Goal: Communication & Community: Ask a question

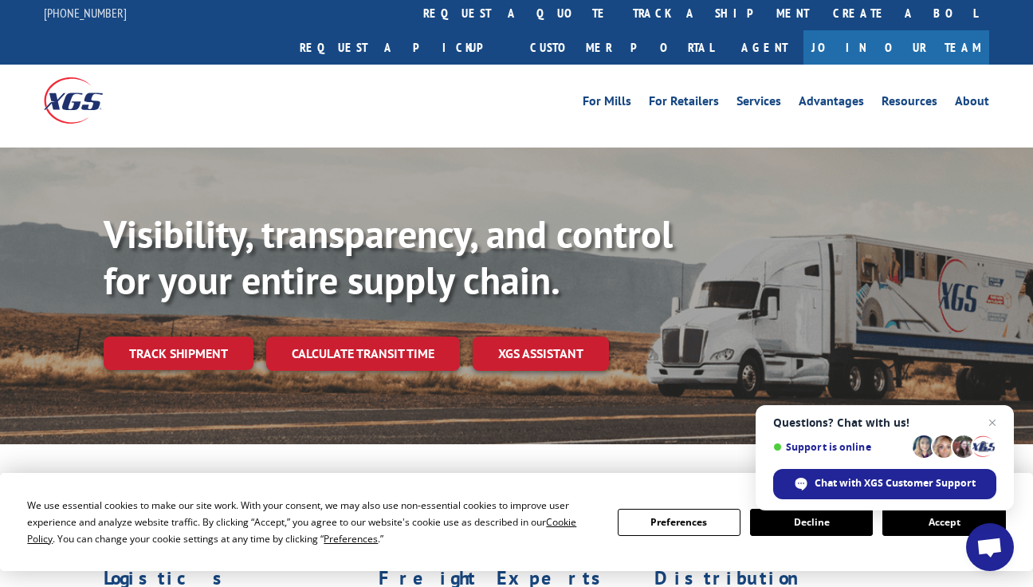
scroll to position [2, 0]
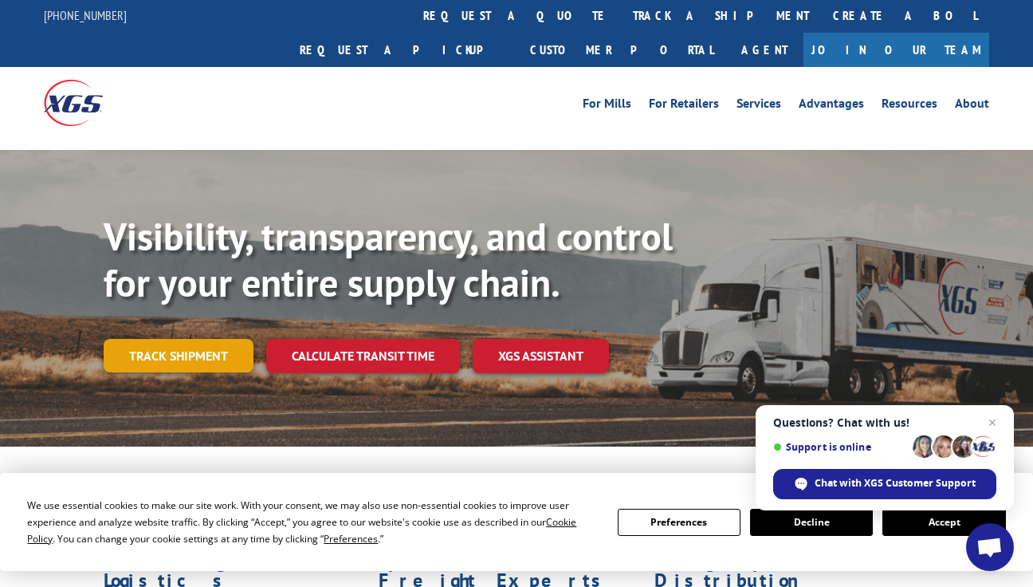
click at [166, 339] on link "Track shipment" at bounding box center [179, 355] width 150 height 33
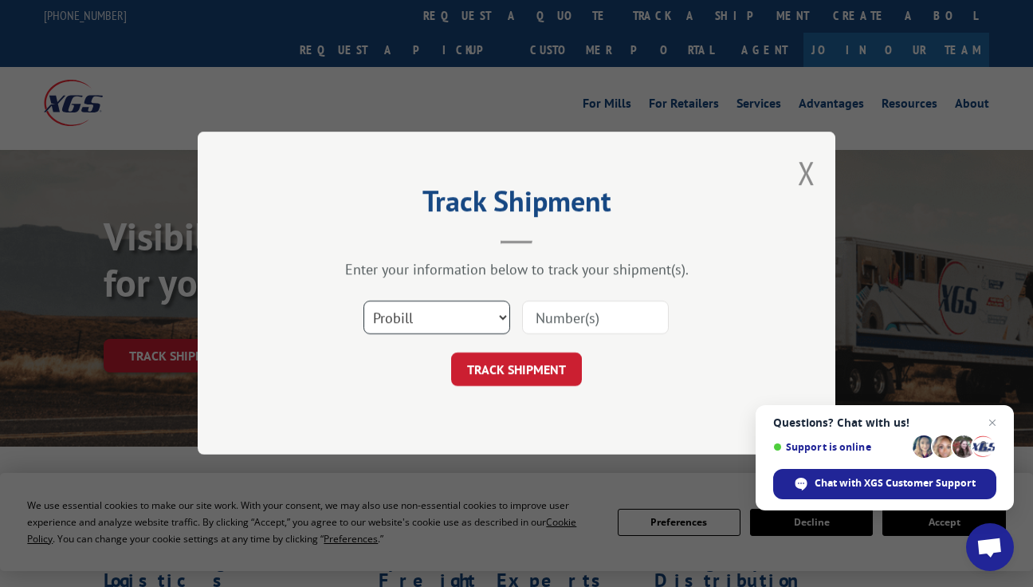
click at [503, 317] on select "Select category... Probill BOL PO" at bounding box center [437, 317] width 147 height 33
select select "bol"
click at [533, 316] on input at bounding box center [595, 317] width 147 height 33
paste input "404578"
type input "404578"
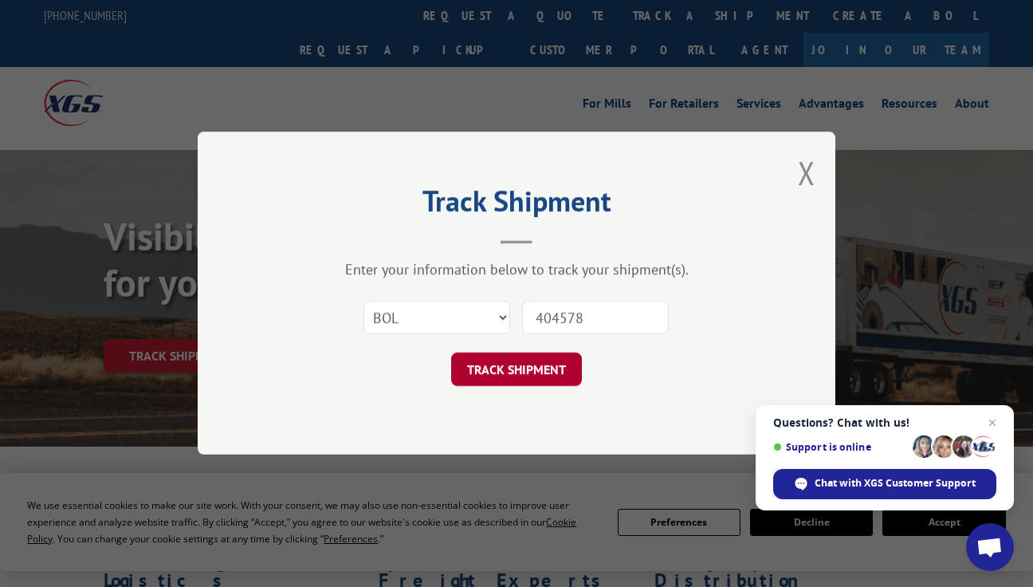
click at [553, 374] on button "TRACK SHIPMENT" at bounding box center [516, 369] width 131 height 33
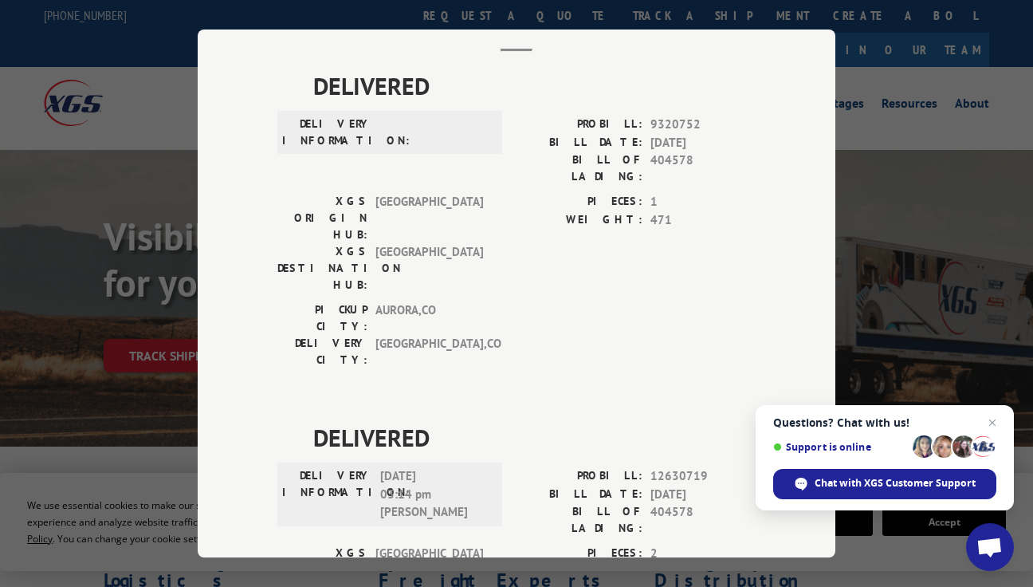
scroll to position [0, 0]
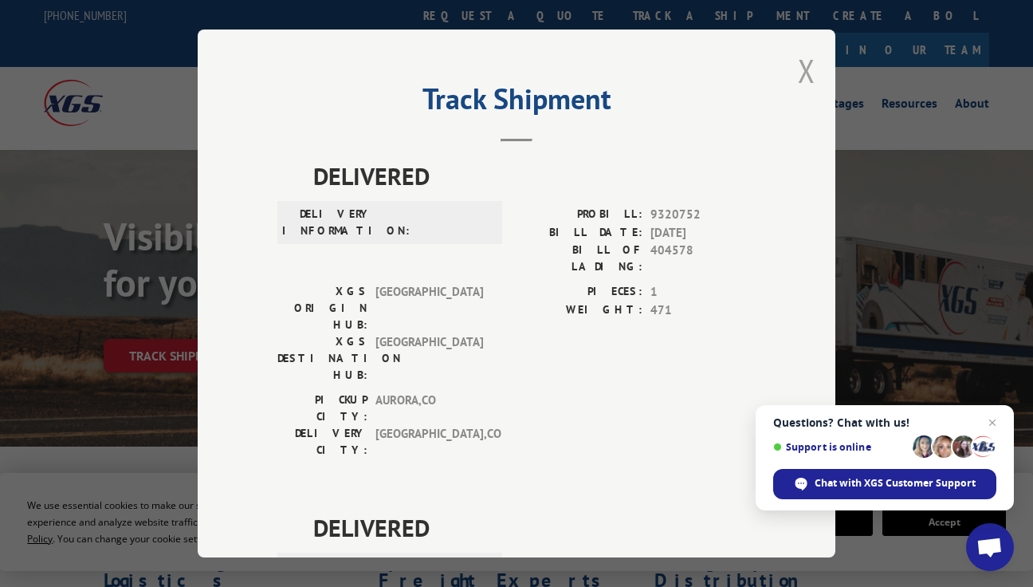
click at [808, 79] on button "Close modal" at bounding box center [807, 70] width 18 height 42
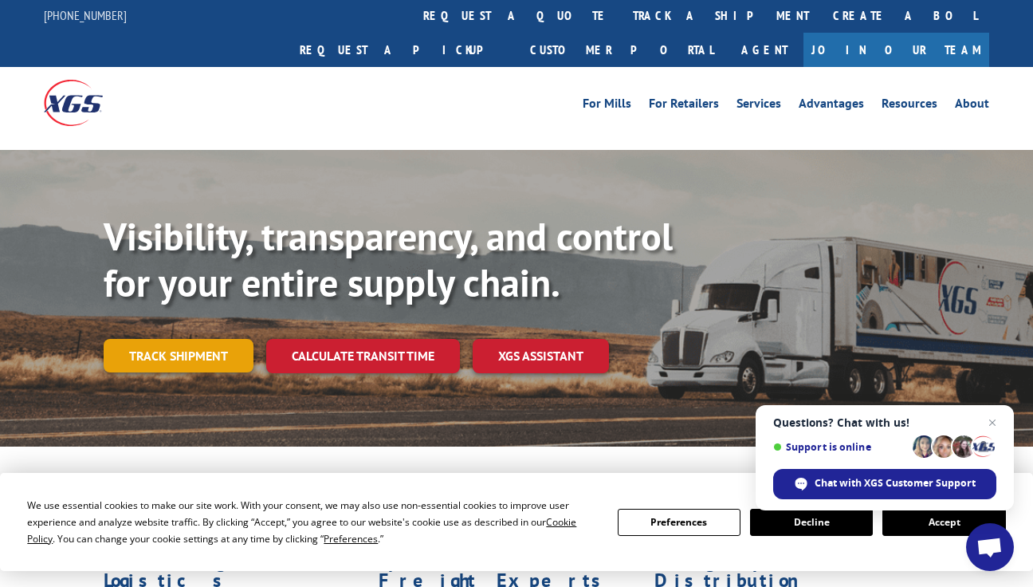
click at [230, 339] on link "Track shipment" at bounding box center [179, 355] width 150 height 33
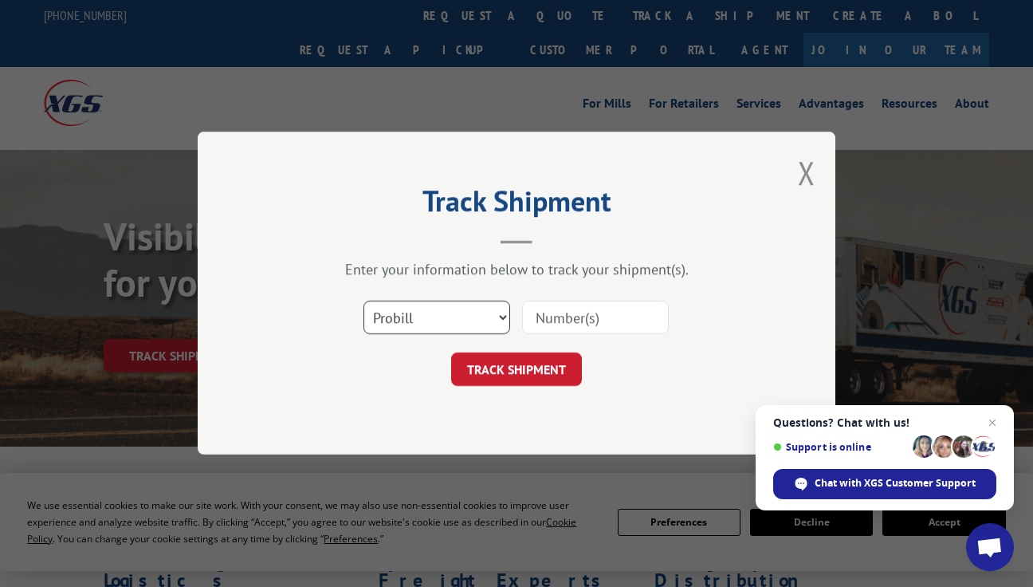
click at [504, 316] on select "Select category... Probill BOL PO" at bounding box center [437, 317] width 147 height 33
select select "bol"
click at [533, 314] on input at bounding box center [595, 317] width 147 height 33
paste input "1404578"
type input "1404578"
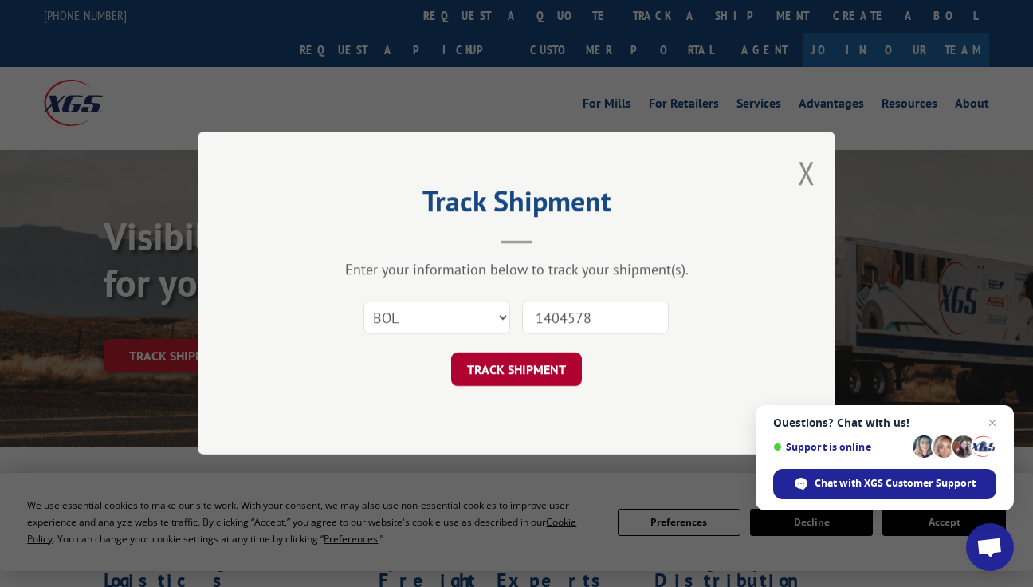
click at [558, 375] on button "TRACK SHIPMENT" at bounding box center [516, 369] width 131 height 33
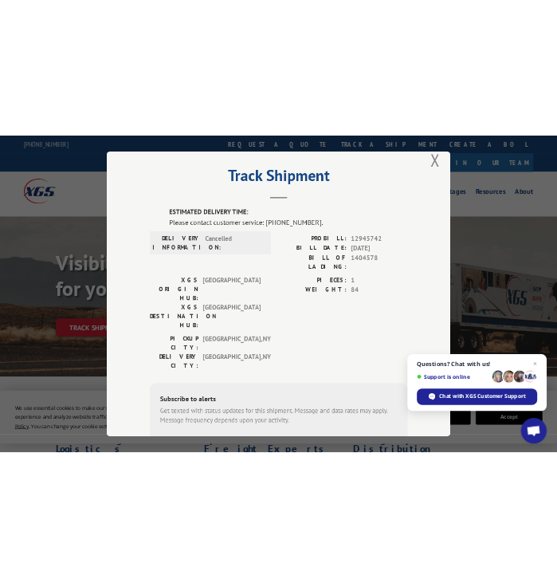
scroll to position [24, 0]
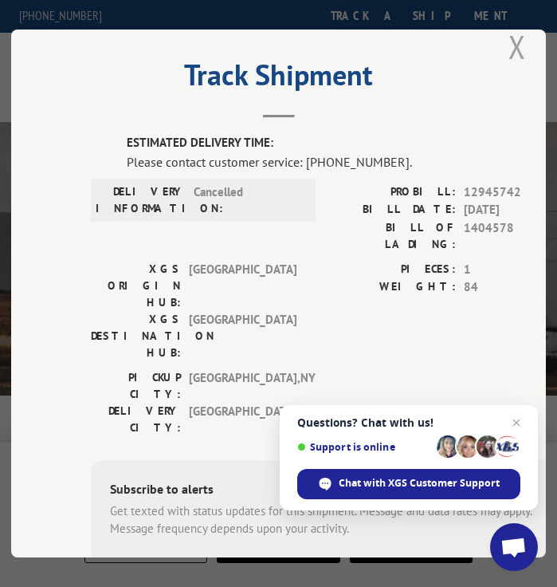
click at [519, 40] on button "Close modal" at bounding box center [518, 47] width 18 height 42
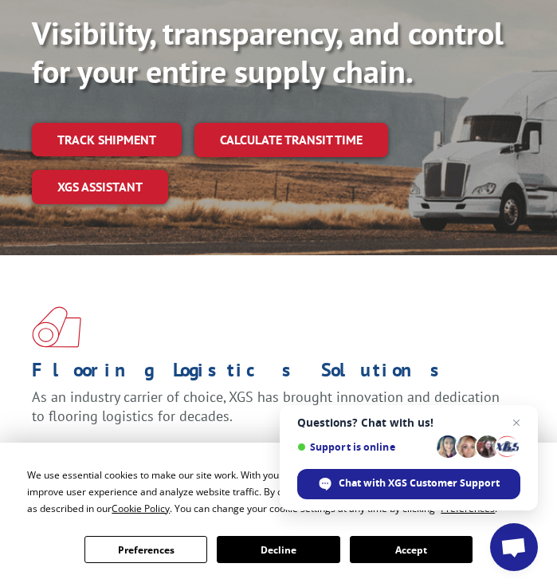
scroll to position [144, 0]
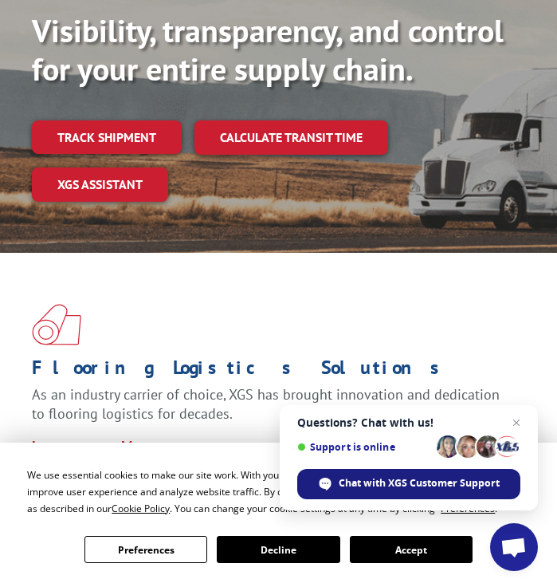
click at [427, 485] on span "Chat with XGS Customer Support" at bounding box center [419, 483] width 161 height 14
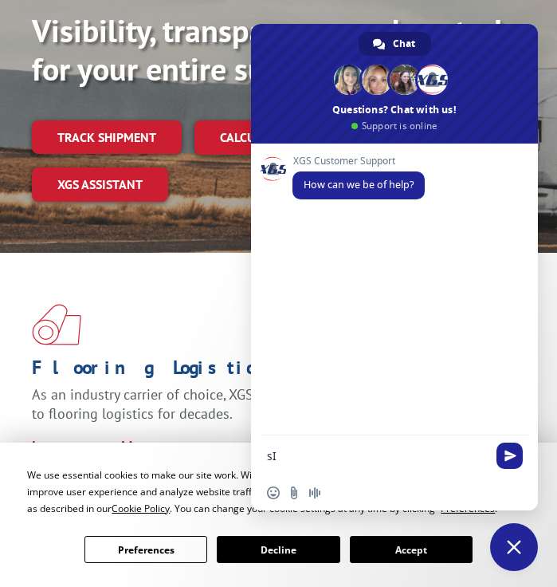
type textarea "s"
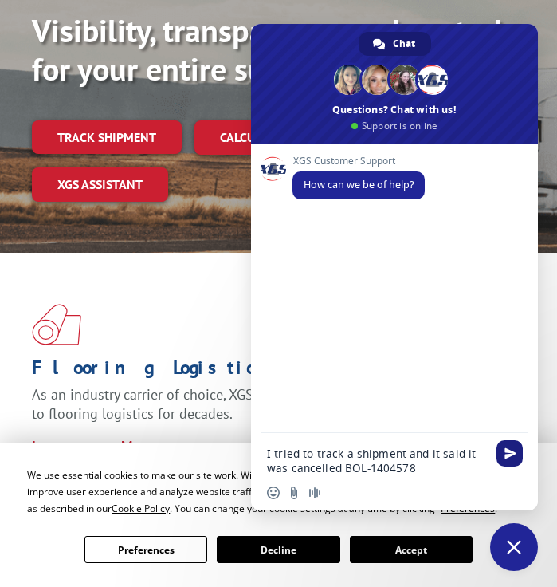
type textarea "I tried to track a shipment and it said it was cancelled BOL-1404578"
click at [512, 450] on span "Send" at bounding box center [511, 453] width 12 height 12
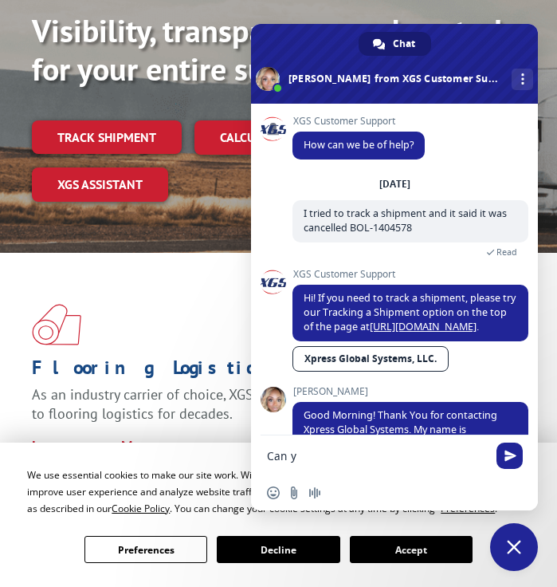
scroll to position [74, 0]
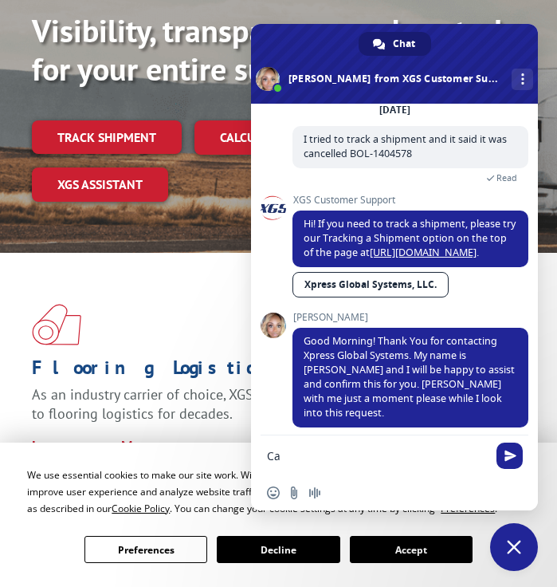
type textarea "C"
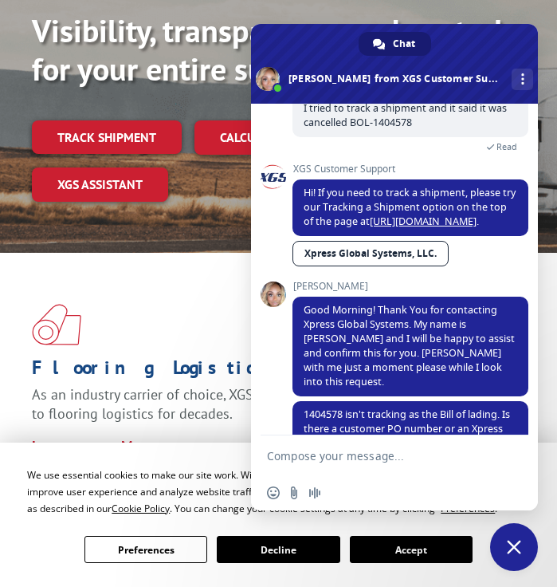
scroll to position [137, 0]
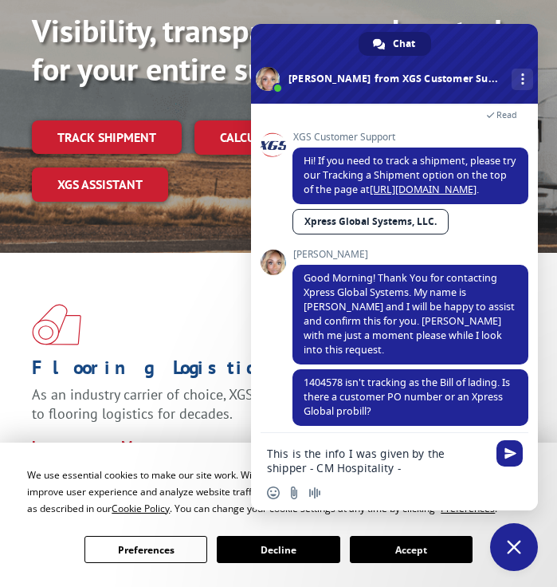
paste textarea "Xpress Global BOL #1404578."
type textarea "This is the info I was given by the shipper - CM Hospitality - Xpress Global BO…"
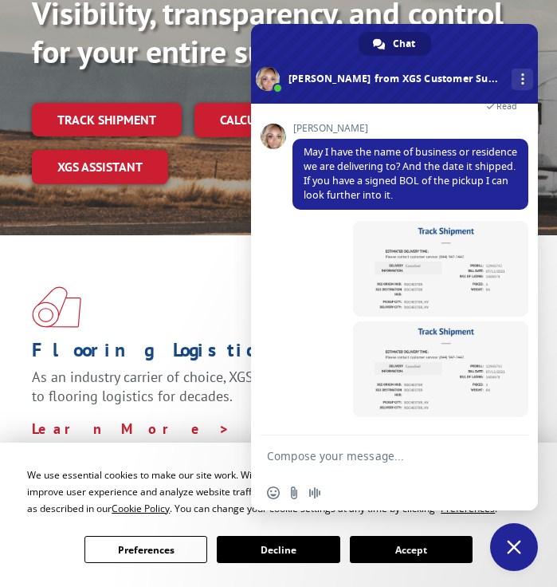
scroll to position [513, 0]
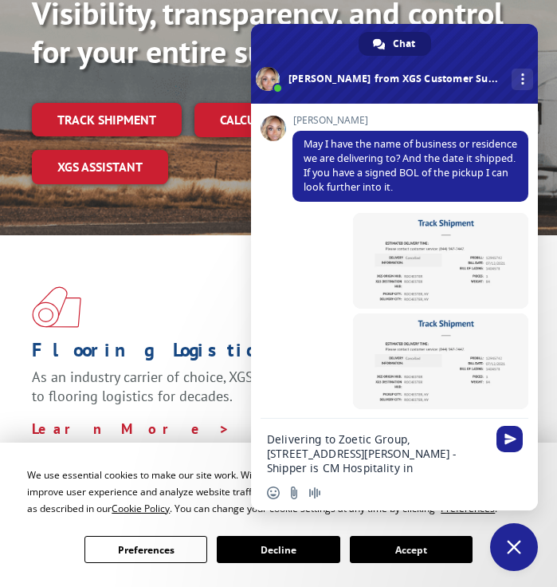
type textarea "Delivering to Zoetic Group, [STREET_ADDRESS][PERSON_NAME] - Shipper is CM Hospi…"
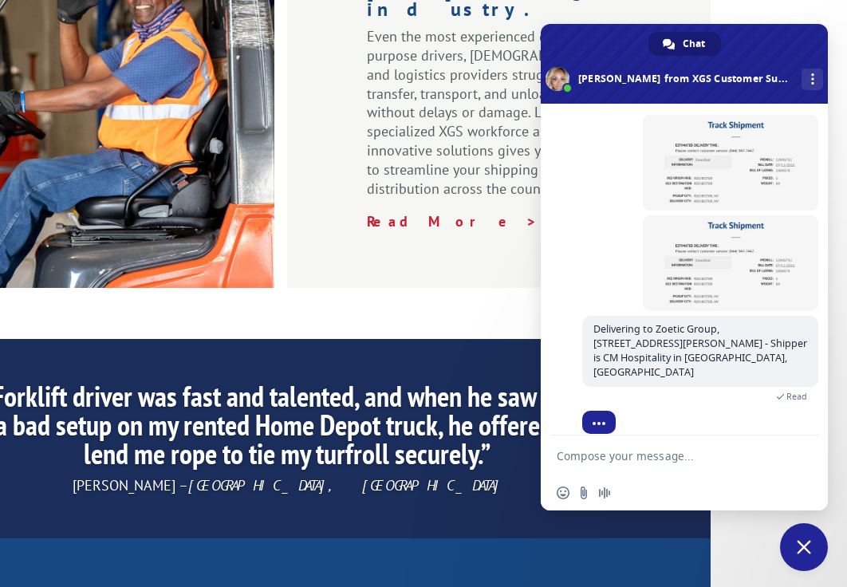
scroll to position [2460, 139]
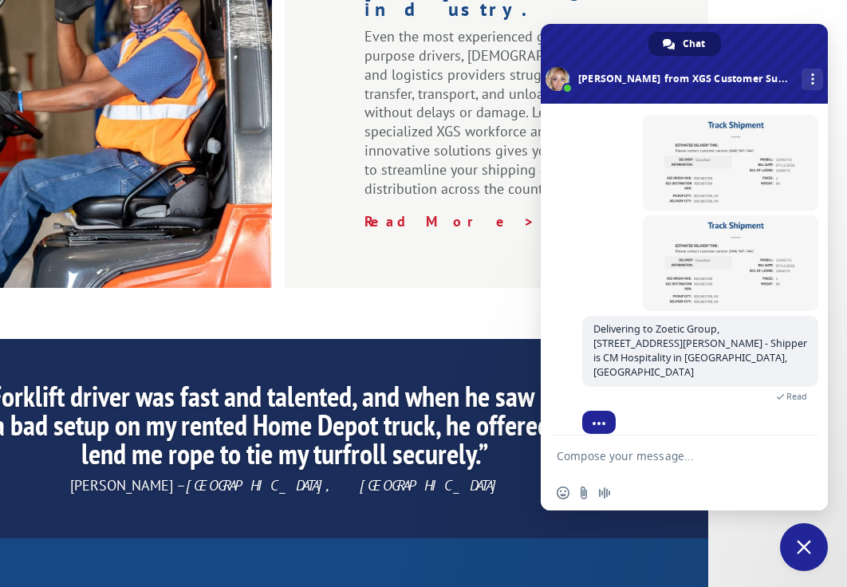
drag, startPoint x: 573, startPoint y: 37, endPoint x: 682, endPoint y: 44, distance: 109.5
click at [682, 43] on div "Chat [PERSON_NAME] from XGS Customer Support More channels" at bounding box center [684, 64] width 287 height 80
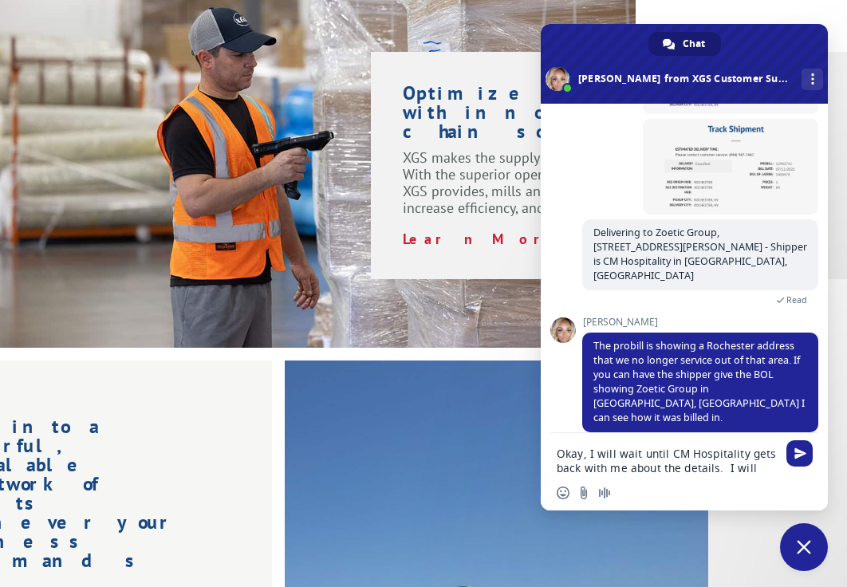
scroll to position [706, 0]
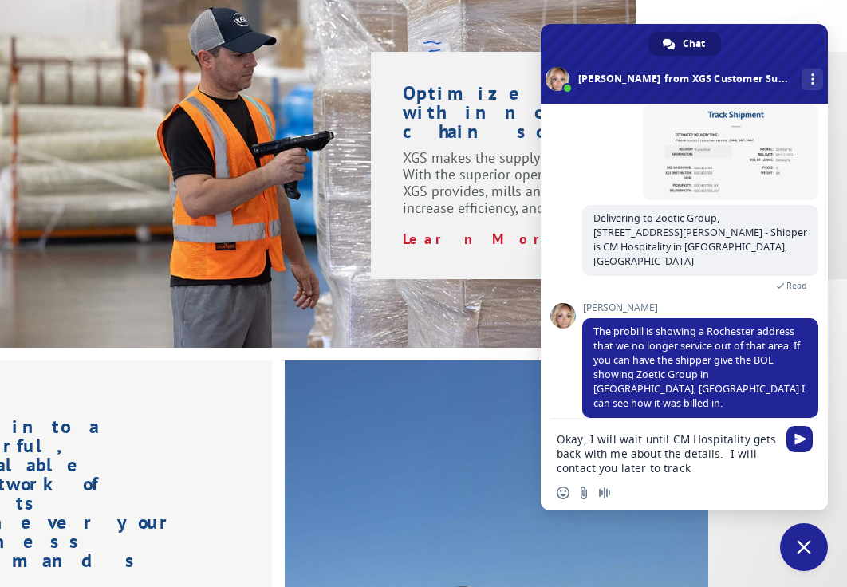
type textarea "Okay, I will wait until CM Hospitality gets back with me about the details. I w…"
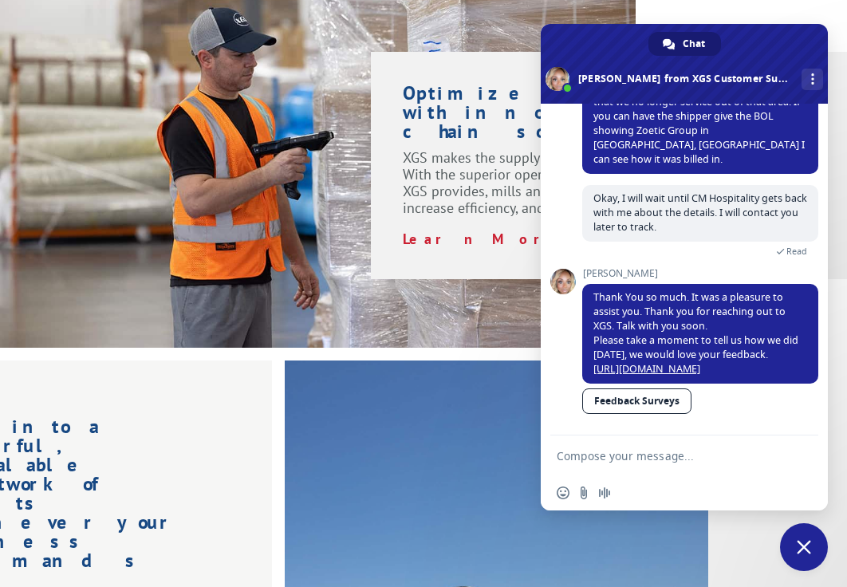
scroll to position [936, 0]
click at [664, 403] on link "Feedback Surveys" at bounding box center [636, 401] width 109 height 26
